Goal: Check status: Check status

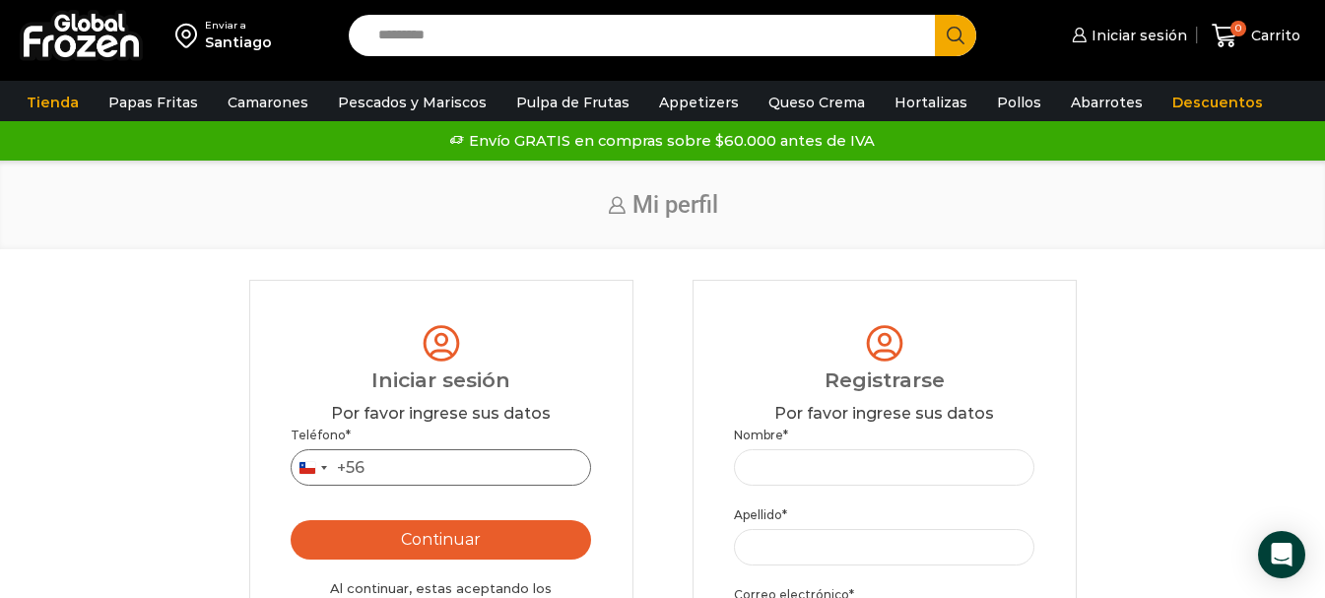
click at [418, 470] on input "Teléfono *" at bounding box center [442, 467] width 302 height 36
type input "*********"
click at [420, 547] on button "Continuar" at bounding box center [442, 539] width 302 height 39
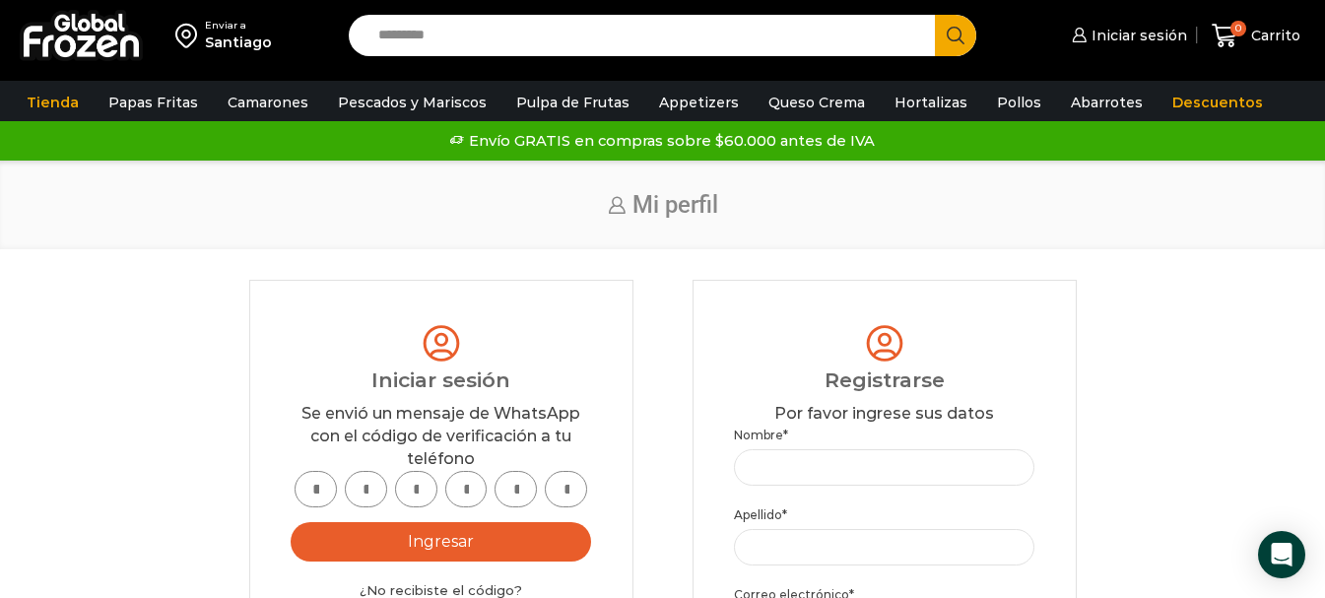
click at [311, 494] on input "text" at bounding box center [316, 489] width 42 height 36
type input "*"
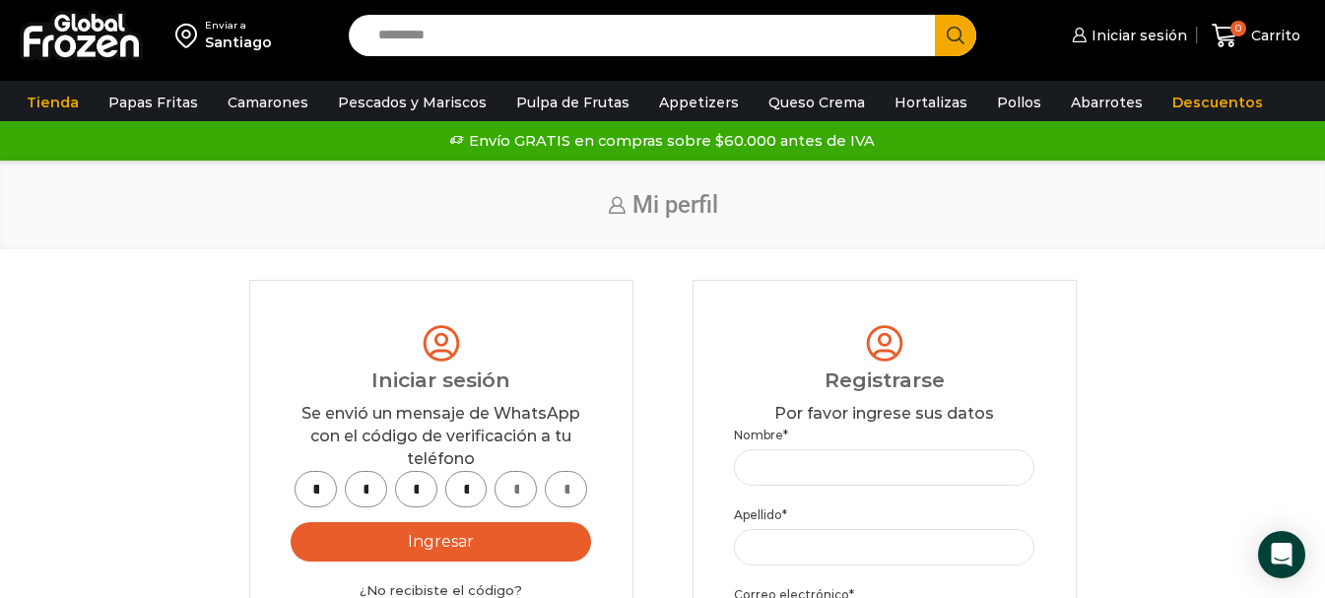
type input "*"
click at [439, 548] on button "Ingresar" at bounding box center [442, 541] width 302 height 39
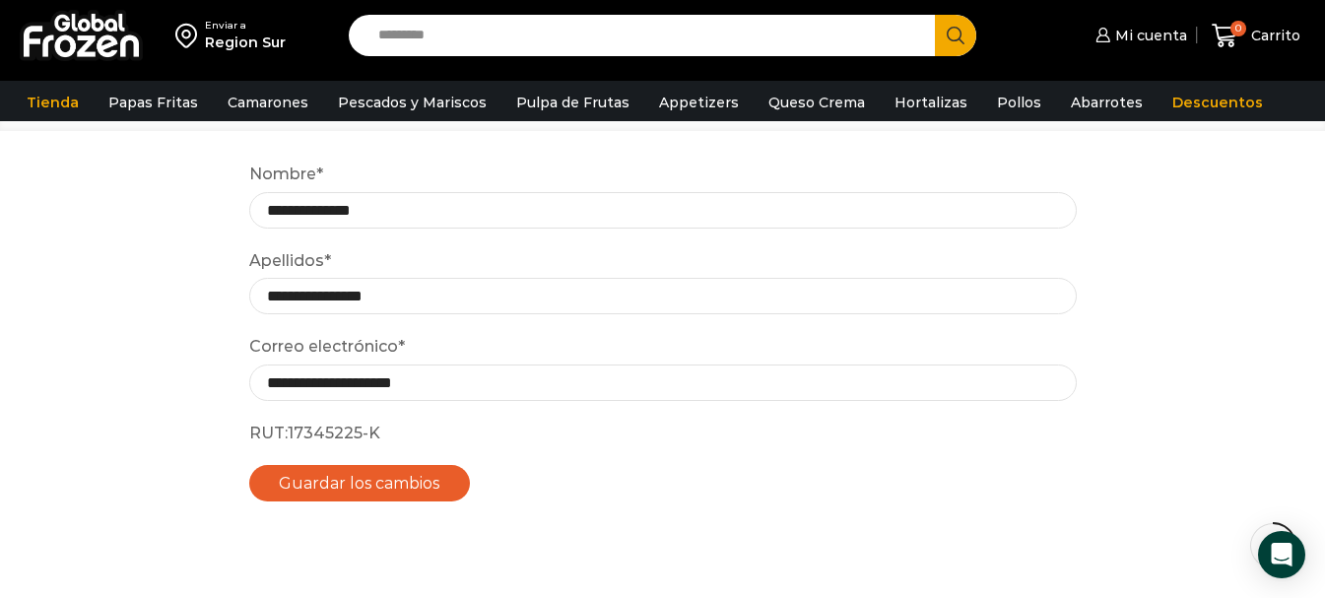
scroll to position [99, 0]
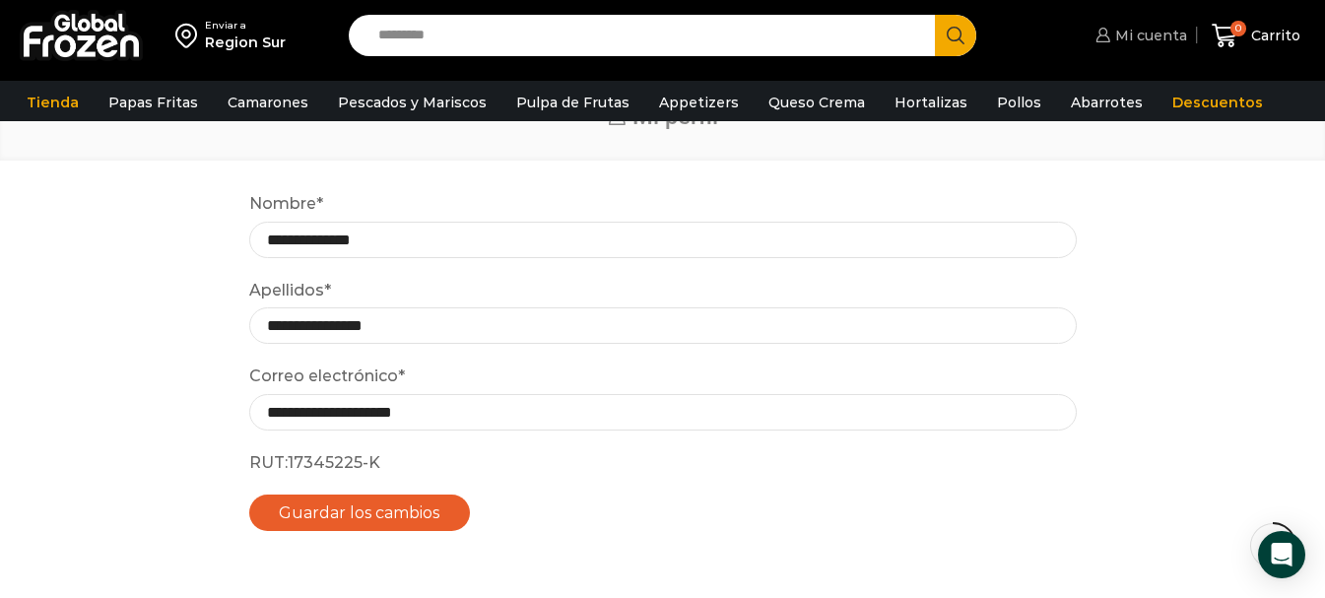
click at [1144, 33] on span "Mi cuenta" at bounding box center [1149, 36] width 77 height 20
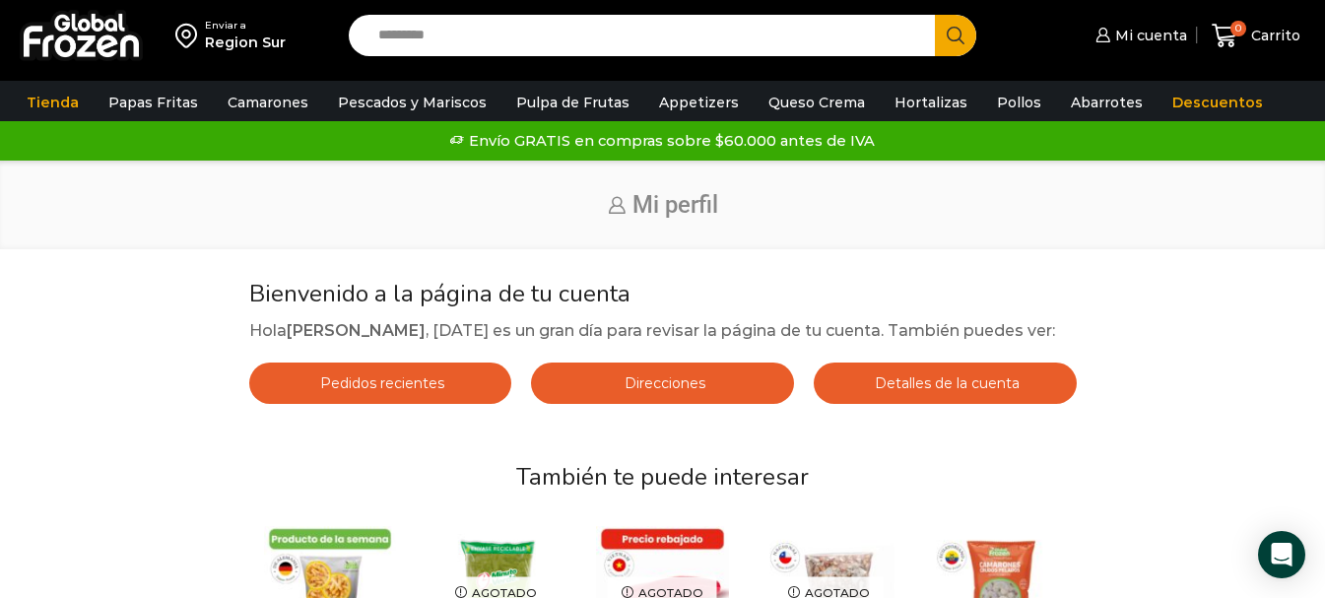
click at [359, 392] on span "Pedidos recientes" at bounding box center [379, 383] width 129 height 18
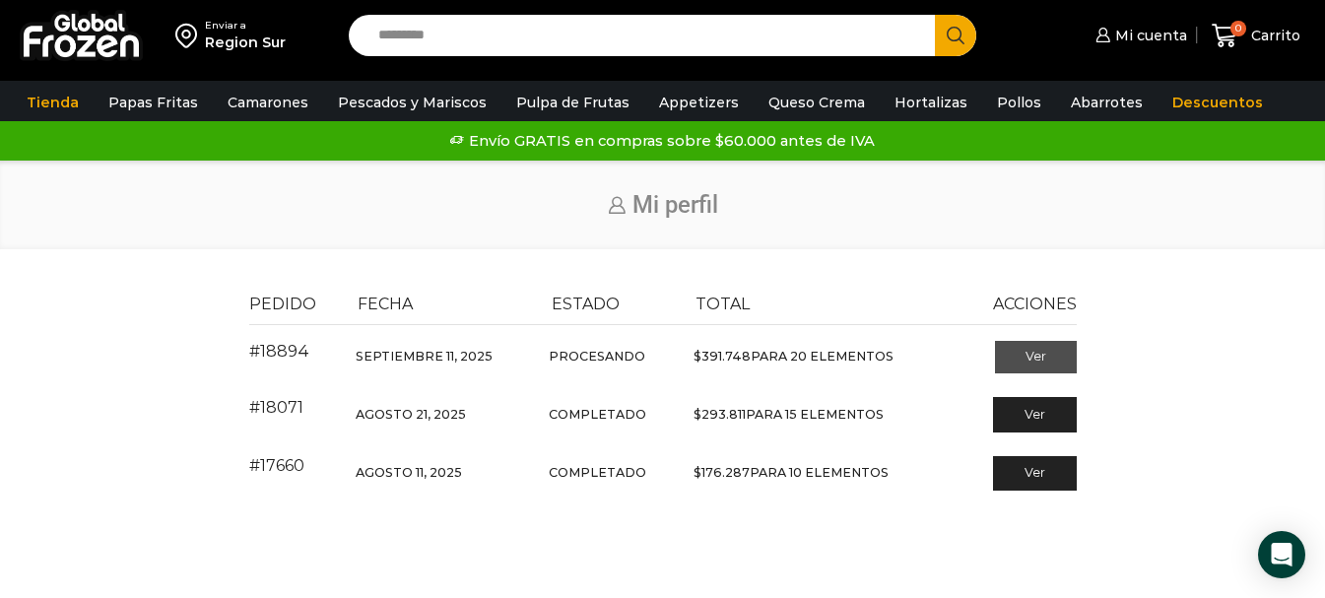
click at [1031, 356] on link "Ver" at bounding box center [1036, 358] width 82 height 34
